Goal: Task Accomplishment & Management: Manage account settings

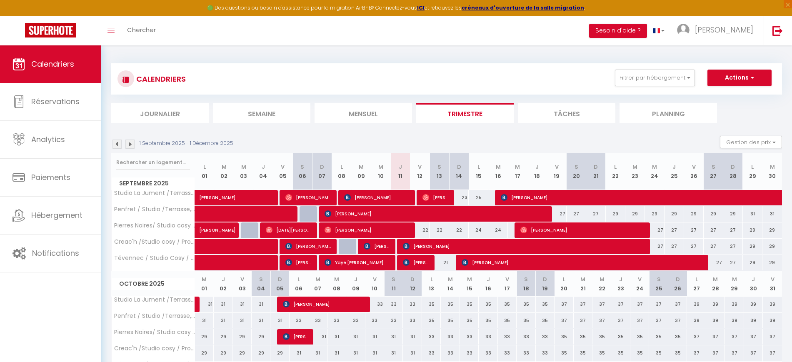
scroll to position [157, 0]
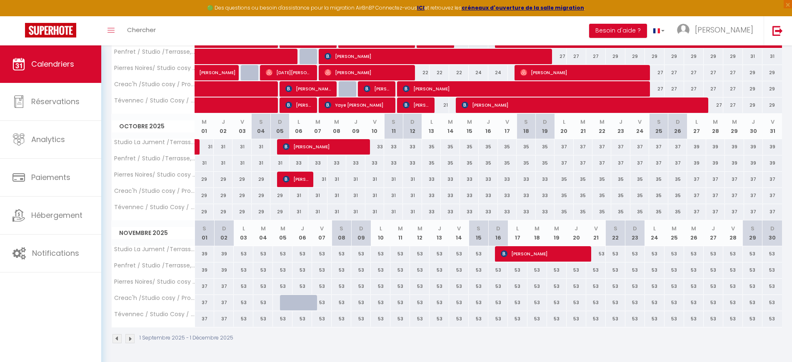
click at [284, 302] on div at bounding box center [290, 303] width 20 height 16
type input "53"
type input "Mer 05 Novembre 2025"
type input "Jeu 06 Novembre 2025"
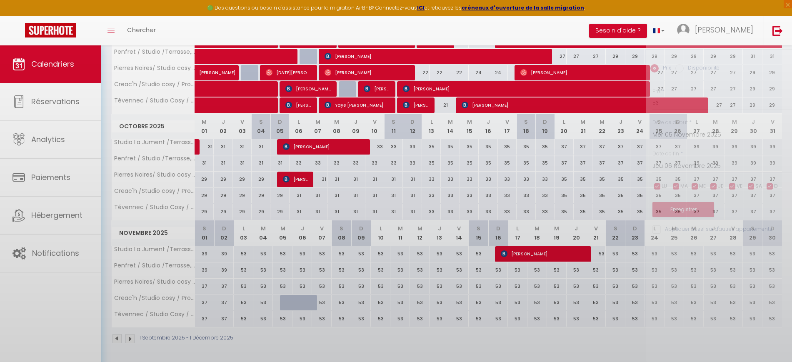
scroll to position [0, 0]
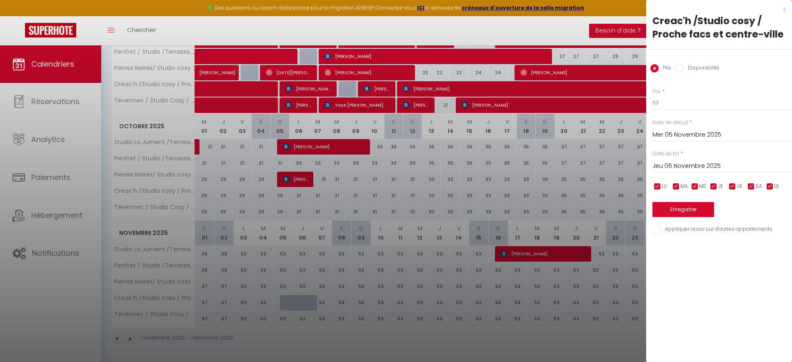
click at [705, 70] on label "Disponibilité" at bounding box center [701, 68] width 36 height 9
click at [683, 70] on input "Disponibilité" at bounding box center [679, 68] width 8 height 8
radio input "true"
radio input "false"
click at [667, 101] on select "Disponible Indisponible" at bounding box center [721, 103] width 139 height 16
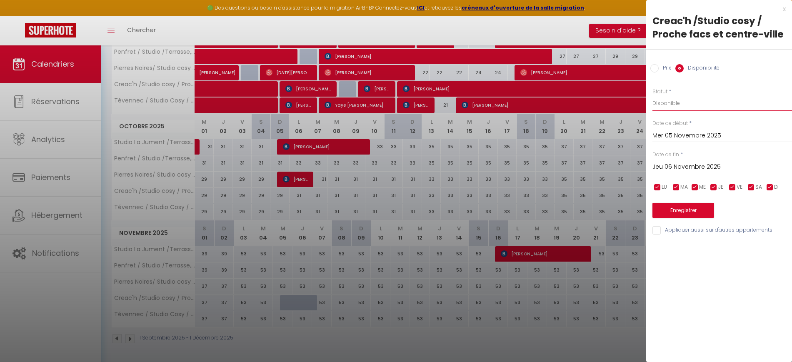
click at [652, 95] on select "Disponible Indisponible" at bounding box center [721, 103] width 139 height 16
click at [667, 164] on input "Jeu 06 Novembre 2025" at bounding box center [721, 167] width 139 height 11
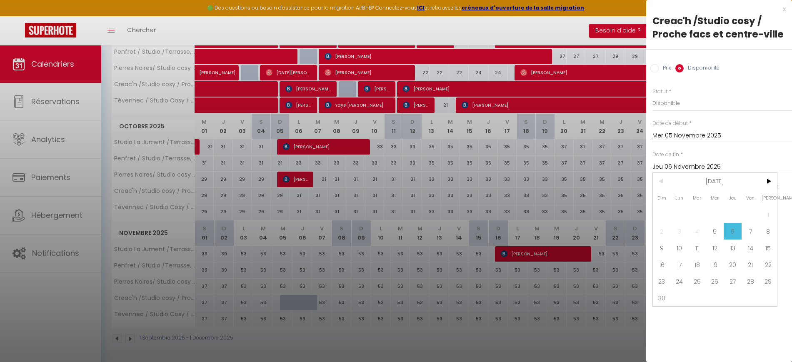
click at [667, 164] on input "Jeu 06 Novembre 2025" at bounding box center [721, 167] width 139 height 11
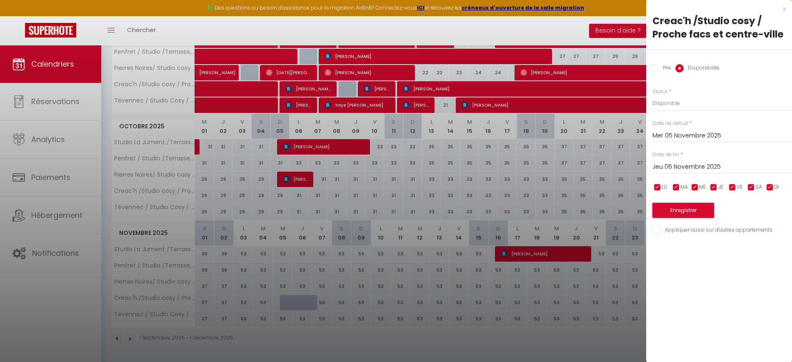
click at [667, 211] on button "Enregistrer" at bounding box center [683, 210] width 62 height 15
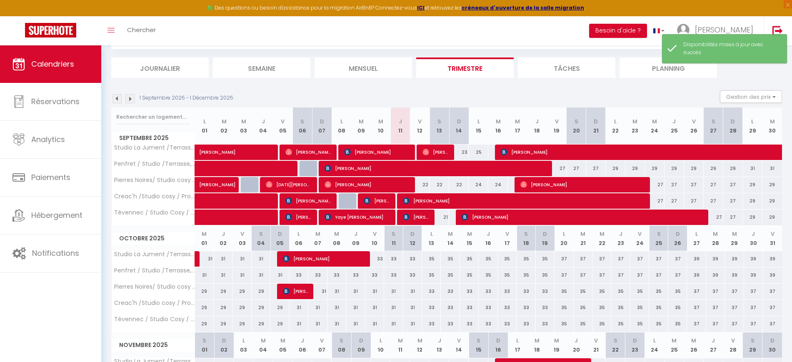
scroll to position [157, 0]
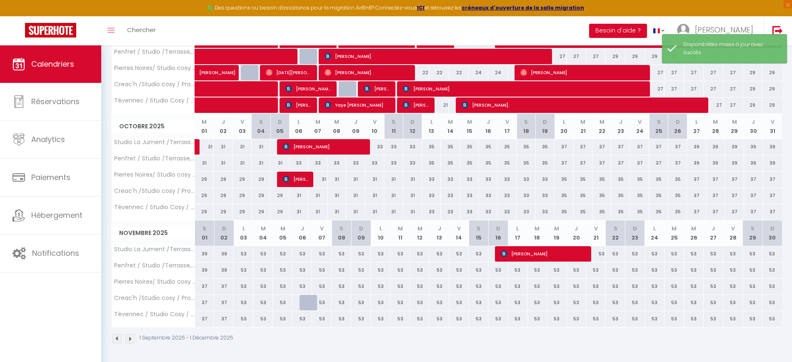
click at [311, 303] on div "53" at bounding box center [321, 302] width 20 height 15
select select "1"
type input "Ven 07 Novembre 2025"
type input "[PERSON_NAME] 08 Novembre 2025"
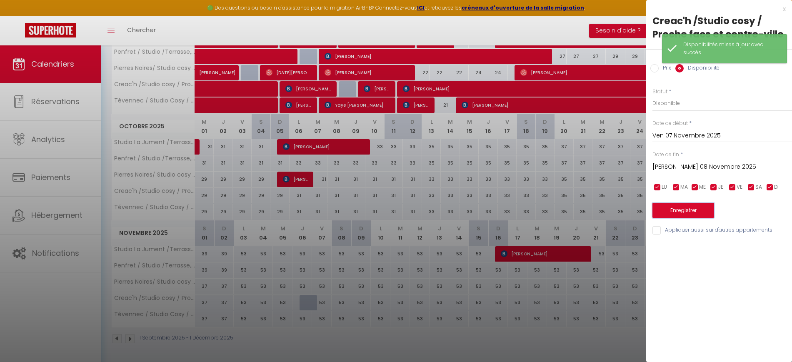
click at [689, 209] on button "Enregistrer" at bounding box center [683, 210] width 62 height 15
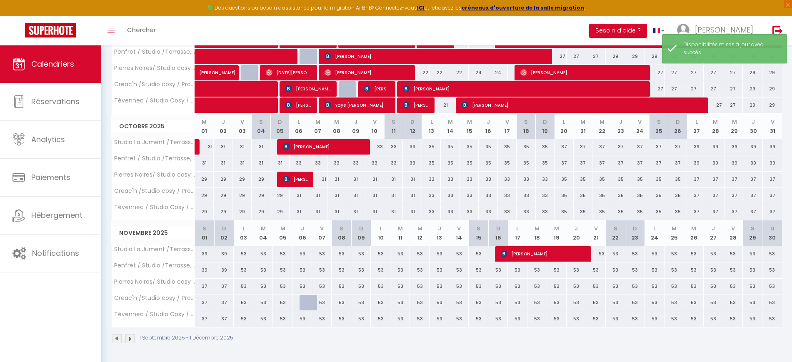
click at [308, 306] on div at bounding box center [309, 303] width 20 height 16
select select "1"
type input "Jeu 06 Novembre 2025"
type input "Ven 07 Novembre 2025"
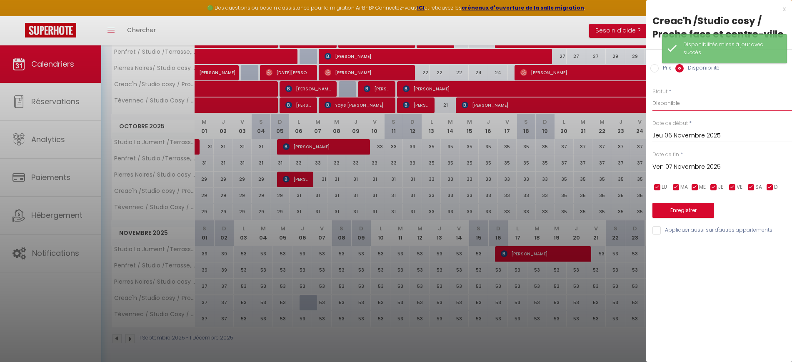
click at [683, 104] on select "Disponible Indisponible" at bounding box center [721, 103] width 139 height 16
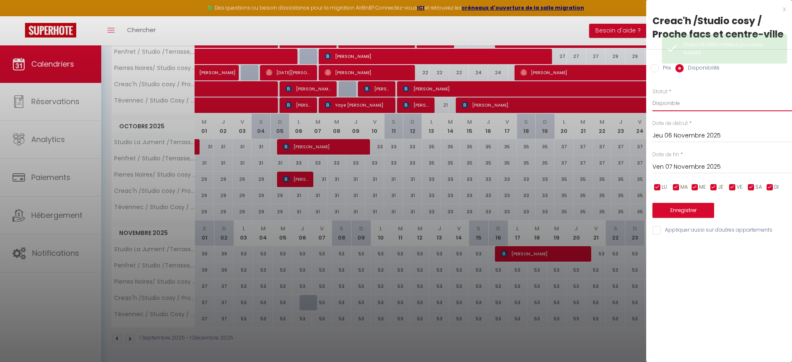
click at [652, 95] on select "Disponible Indisponible" at bounding box center [721, 103] width 139 height 16
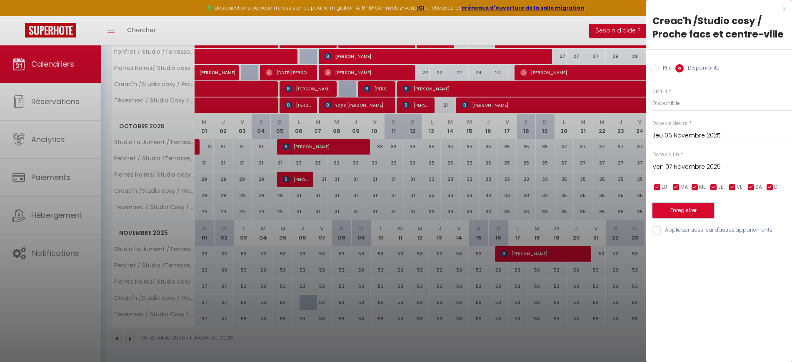
click at [683, 209] on button "Enregistrer" at bounding box center [683, 210] width 62 height 15
